Goal: Check status: Check status

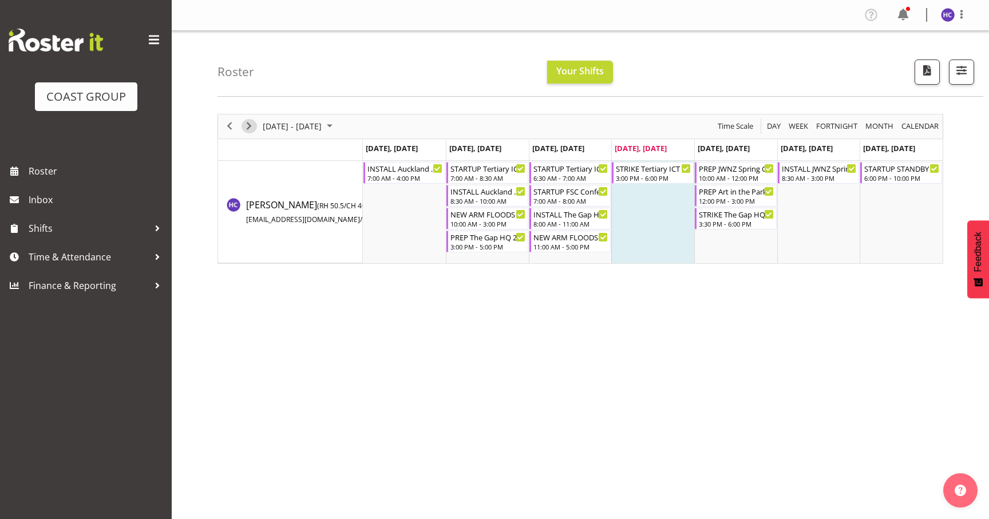
click at [249, 124] on span "Next" at bounding box center [249, 126] width 14 height 14
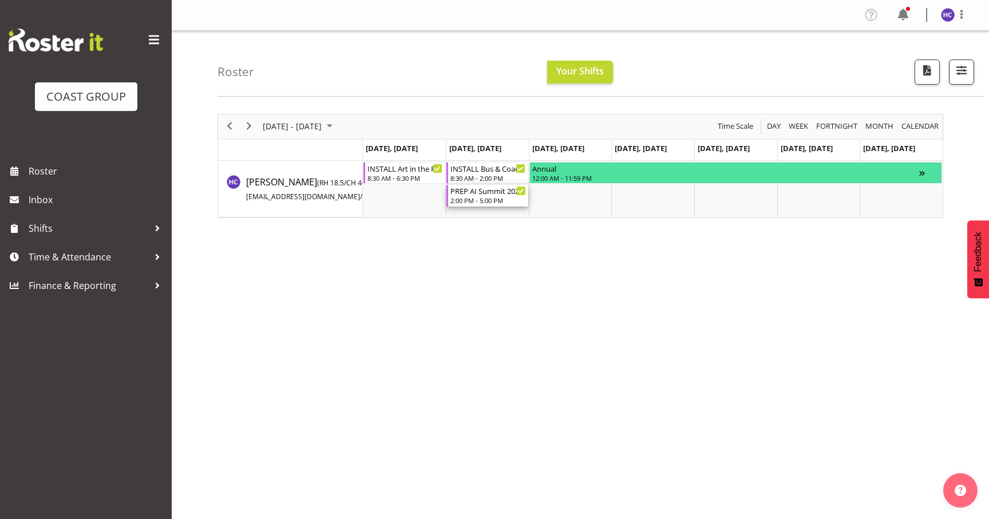
click at [462, 193] on div "PREP AI Summit 2025 @ The Workshop" at bounding box center [488, 190] width 76 height 11
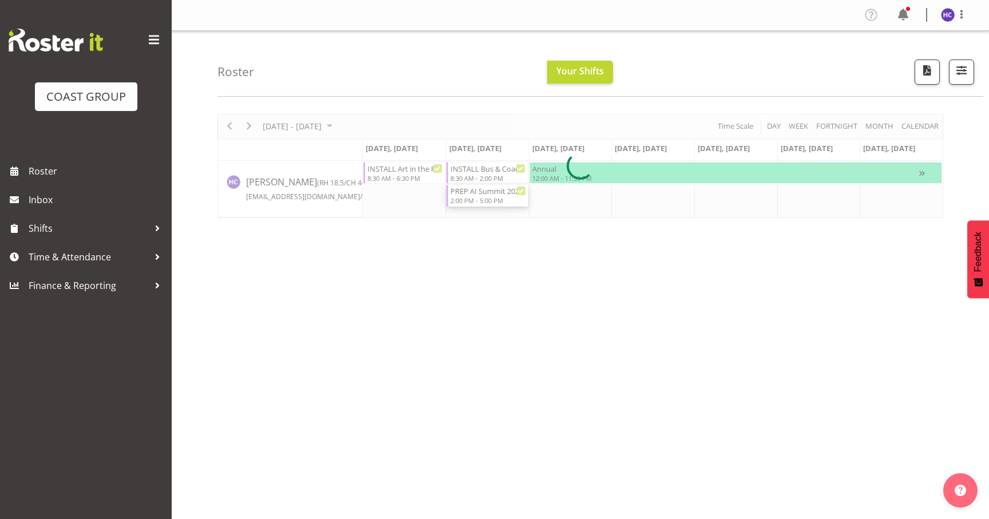
click at [462, 193] on div at bounding box center [580, 166] width 726 height 104
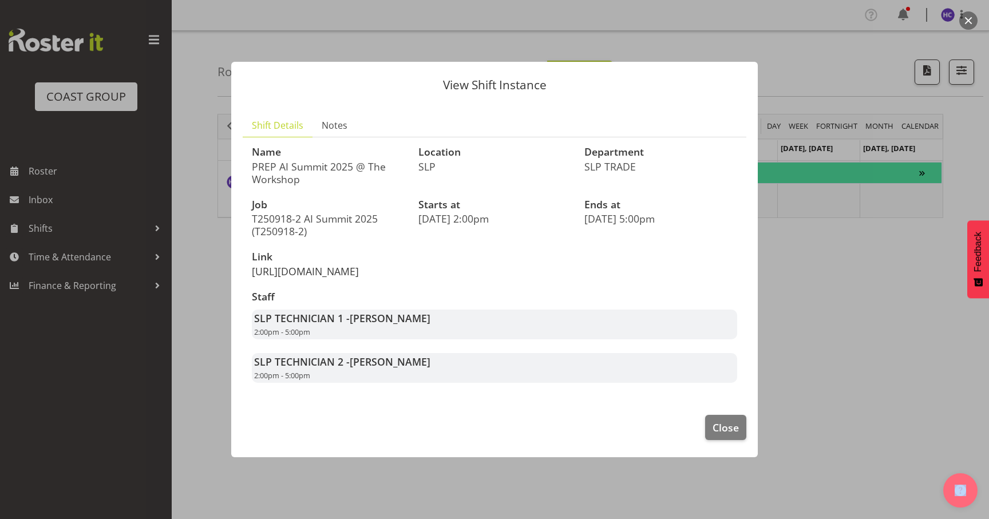
click at [302, 278] on link "[URL][DOMAIN_NAME]" at bounding box center [305, 271] width 107 height 14
click at [817, 320] on div at bounding box center [494, 259] width 989 height 519
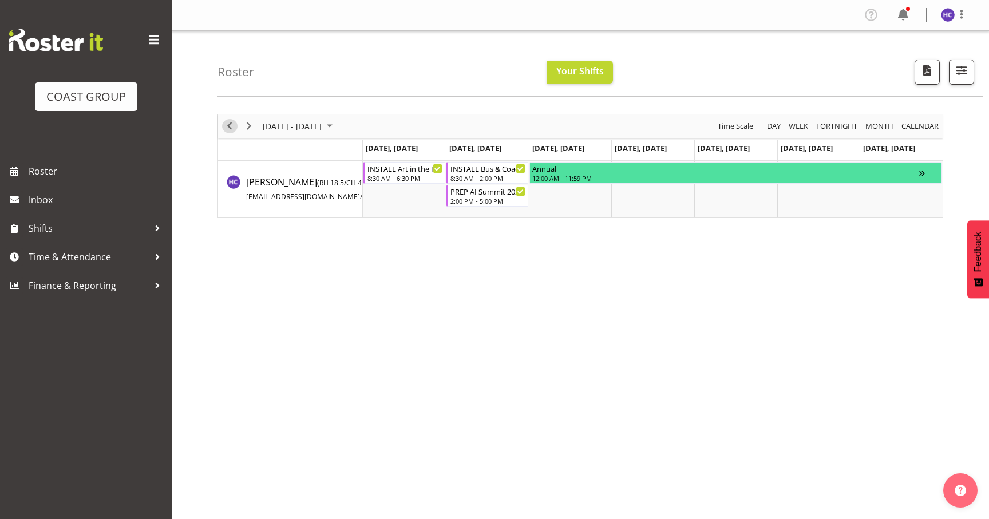
click at [231, 131] on span "Previous" at bounding box center [230, 126] width 14 height 14
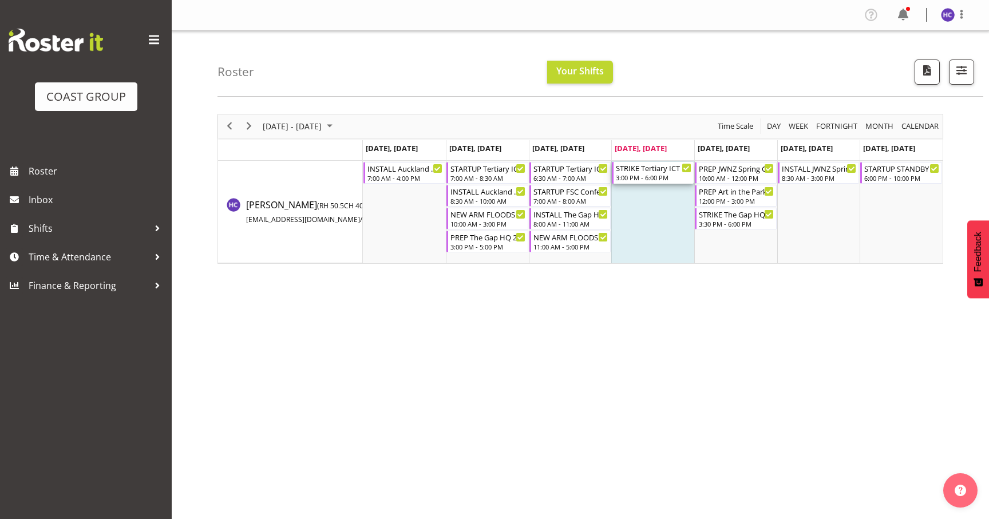
click at [667, 177] on div "3:00 PM - 6:00 PM" at bounding box center [654, 177] width 76 height 9
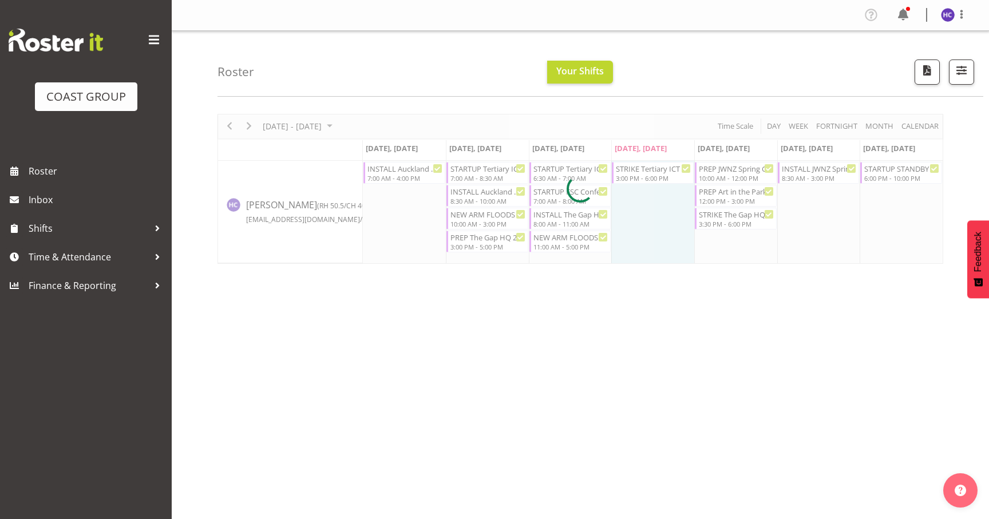
click at [667, 177] on div at bounding box center [580, 189] width 726 height 150
